Goal: Task Accomplishment & Management: Manage account settings

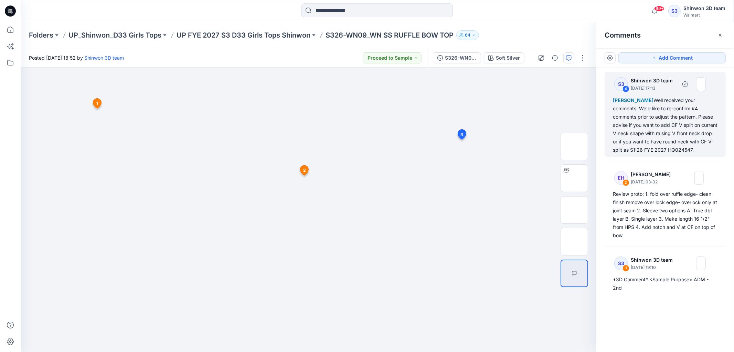
click at [629, 117] on div "[PERSON_NAME] Well received your comments. We'd like to re-confirm #4 comments …" at bounding box center [665, 125] width 105 height 58
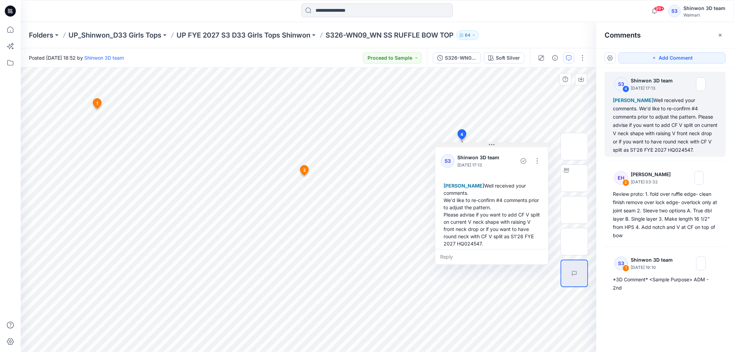
drag, startPoint x: 503, startPoint y: 145, endPoint x: 487, endPoint y: 145, distance: 16.2
click at [487, 145] on button at bounding box center [492, 145] width 113 height 4
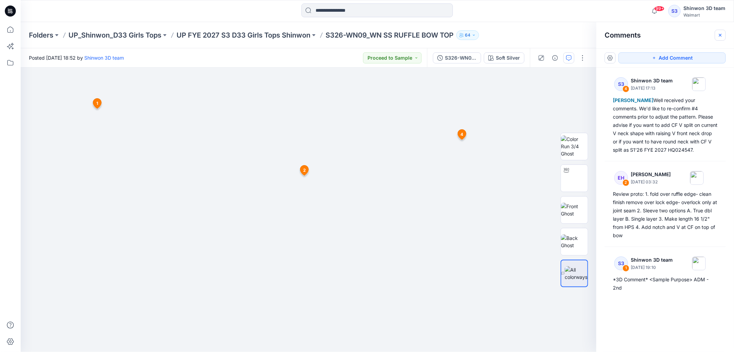
click at [717, 32] on button "button" at bounding box center [720, 35] width 11 height 11
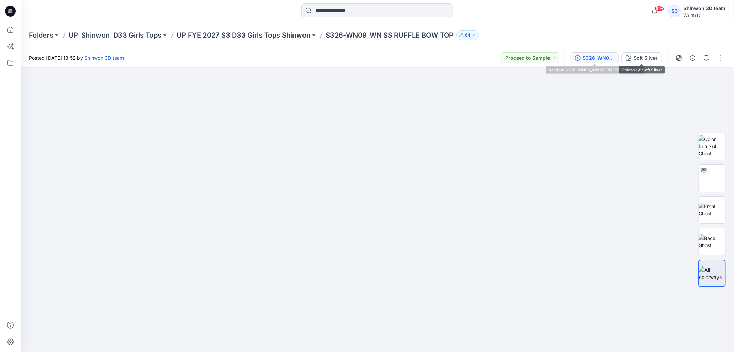
click at [588, 61] on button "S326-WN09_WN SS RUFFLE BOW TOP" at bounding box center [595, 57] width 48 height 11
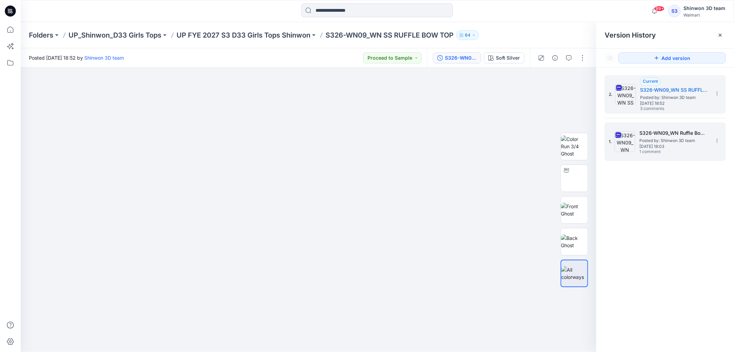
click at [654, 132] on h5 "S326-WN09_WN Ruffle Bow Front Top" at bounding box center [674, 133] width 69 height 8
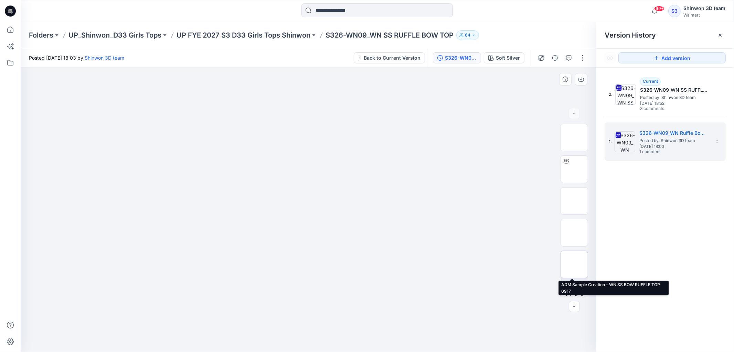
click at [575, 264] on img at bounding box center [575, 264] width 0 height 0
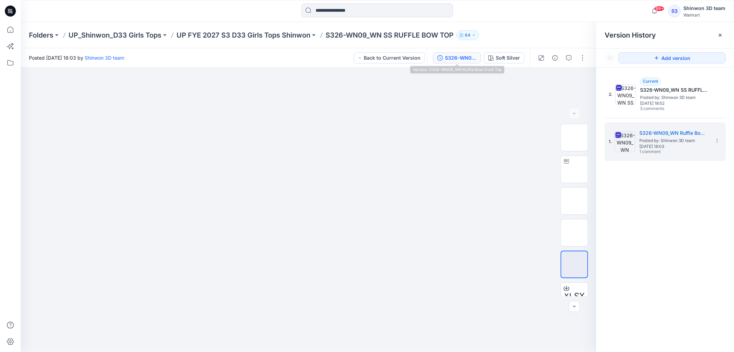
click at [425, 38] on p "S326-WN09_WN SS RUFFLE BOW TOP" at bounding box center [390, 35] width 128 height 10
click at [425, 34] on p "S326-WN09_WN SS RUFFLE BOW TOP" at bounding box center [390, 35] width 128 height 10
click at [307, 32] on p "UP FYE 2027 S3 D33 Girls Tops Shinwon" at bounding box center [244, 35] width 134 height 10
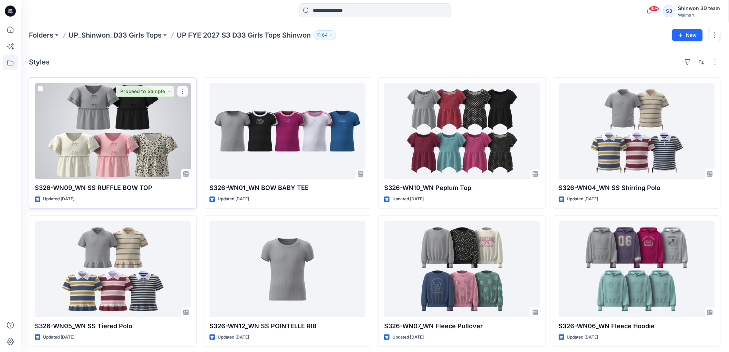
click at [146, 150] on div at bounding box center [113, 131] width 156 height 96
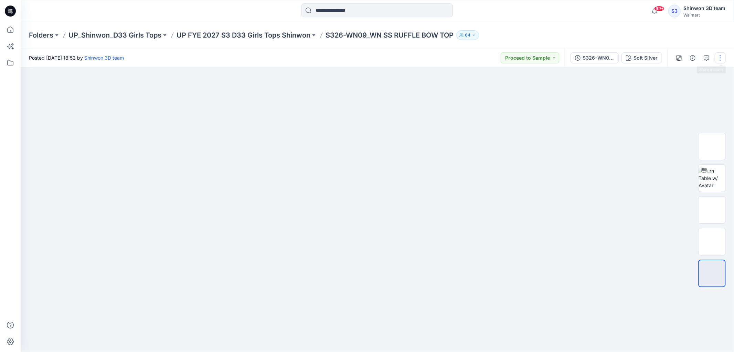
click at [718, 57] on button "button" at bounding box center [720, 57] width 11 height 11
click at [689, 88] on button "Edit" at bounding box center [691, 92] width 63 height 13
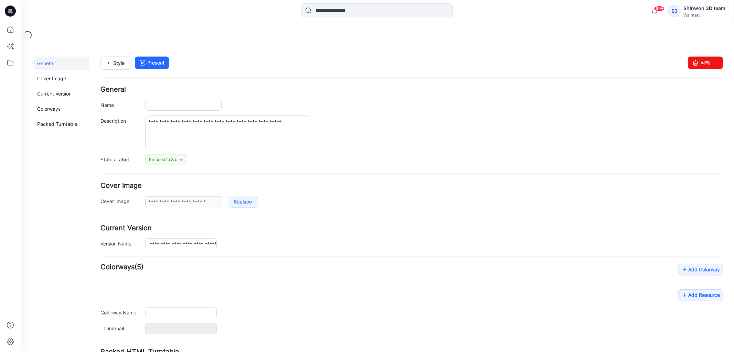
type input "**********"
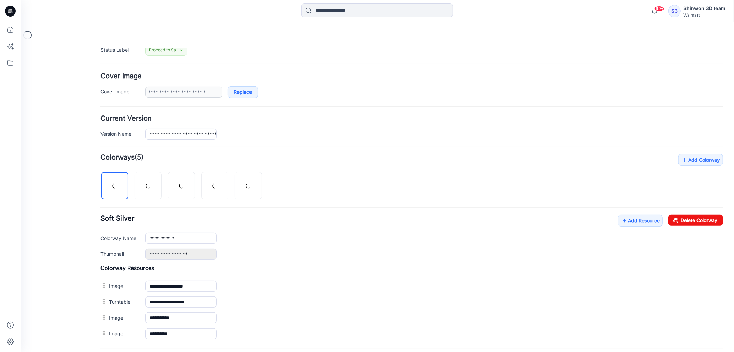
scroll to position [179, 0]
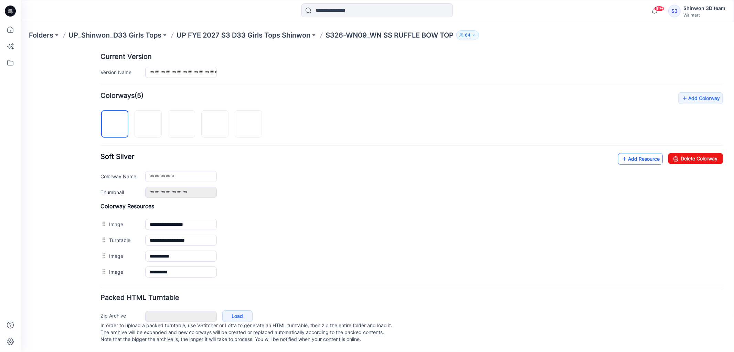
click at [638, 153] on link "Add Resource" at bounding box center [640, 159] width 45 height 12
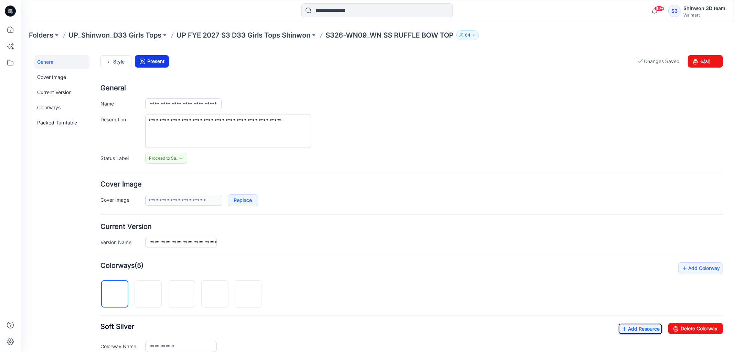
scroll to position [0, 0]
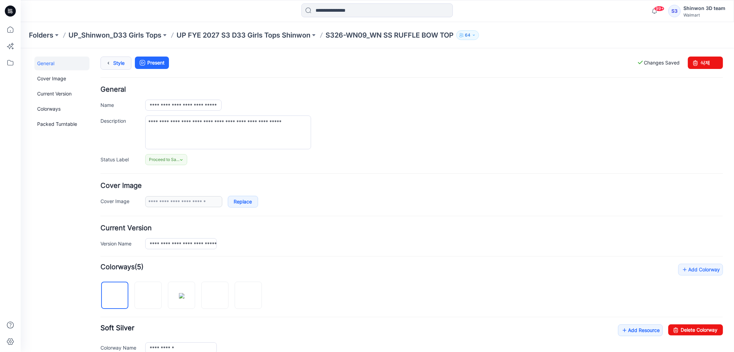
click at [114, 62] on link "Style" at bounding box center [115, 62] width 31 height 13
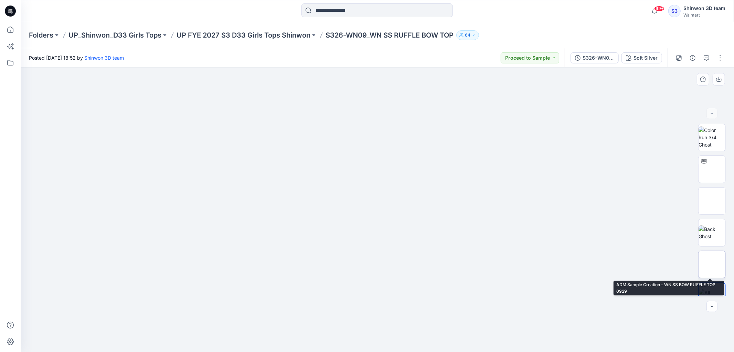
click at [707, 267] on img at bounding box center [712, 264] width 27 height 27
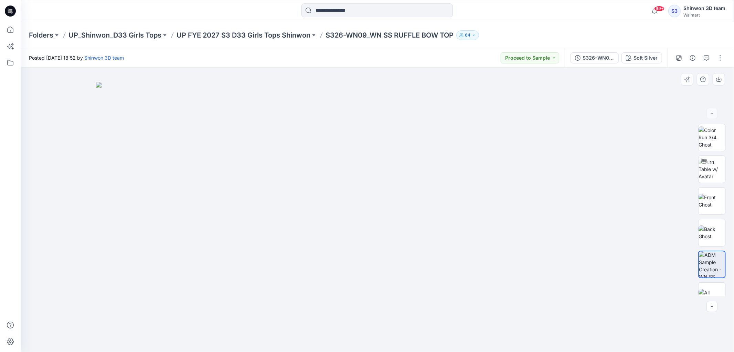
click at [79, 213] on div at bounding box center [378, 209] width 714 height 284
click at [274, 37] on p "UP FYE 2027 S3 D33 Girls Tops Shinwon" at bounding box center [244, 35] width 134 height 10
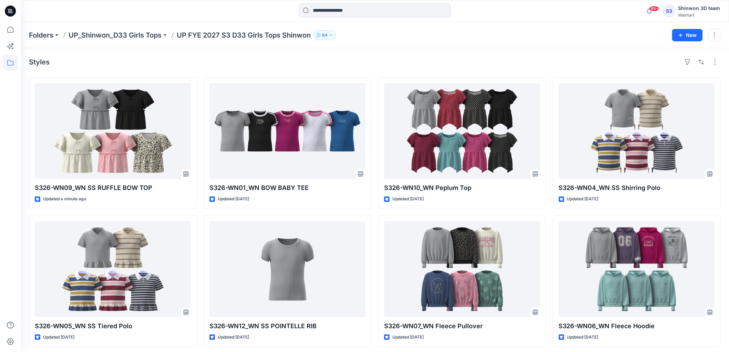
click at [386, 38] on div "Folders UP_Shinwon_D33 Girls Tops UP FYE 2027 S3 D33 Girls Tops Shinwon 64" at bounding box center [348, 35] width 638 height 10
